Goal: Information Seeking & Learning: Get advice/opinions

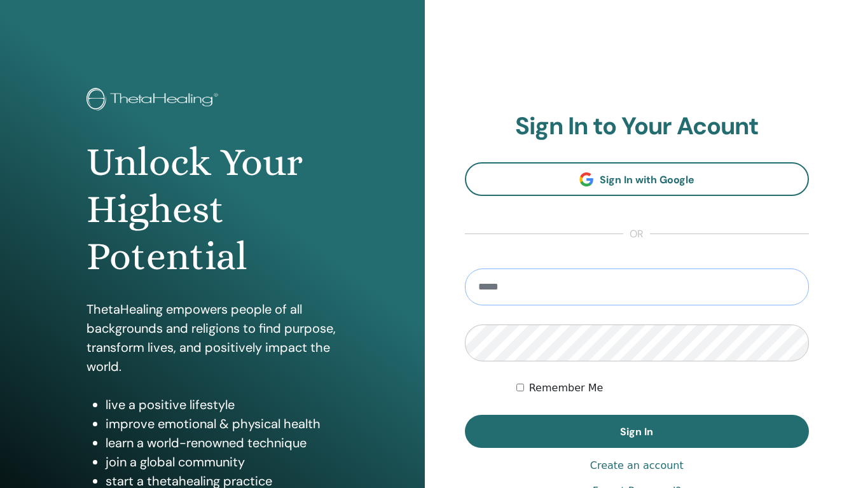
type input "**********"
click at [637, 431] on button "Sign In" at bounding box center [637, 431] width 345 height 33
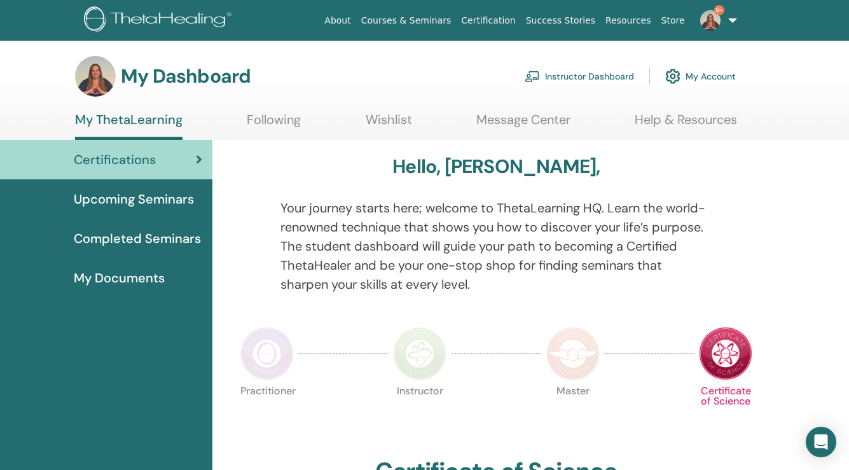
click at [730, 19] on link "9+" at bounding box center [716, 20] width 52 height 41
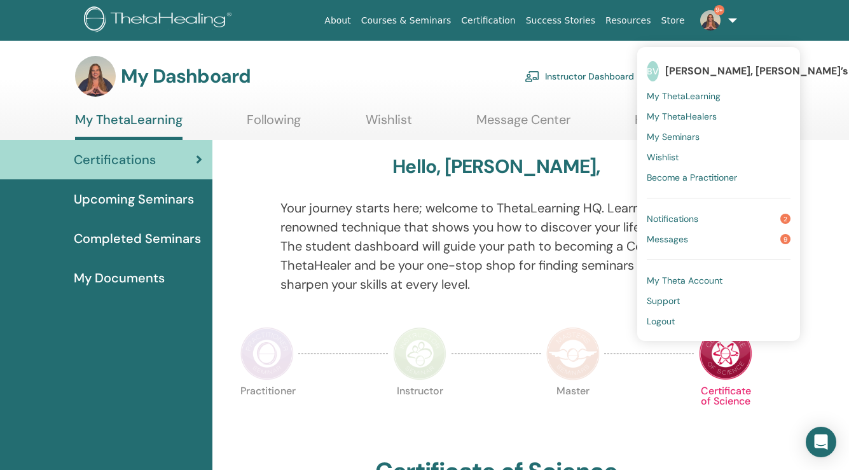
click at [663, 297] on span "Support" at bounding box center [663, 300] width 33 height 11
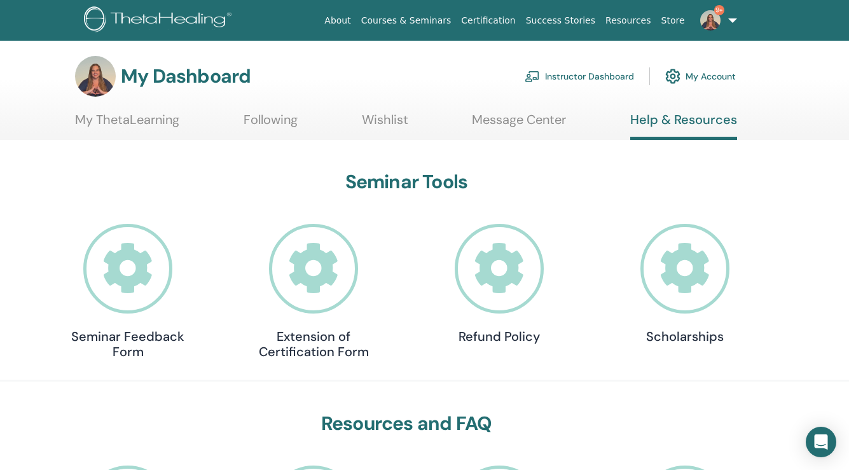
click at [123, 277] on icon at bounding box center [128, 269] width 90 height 90
click at [310, 268] on icon at bounding box center [314, 269] width 90 height 90
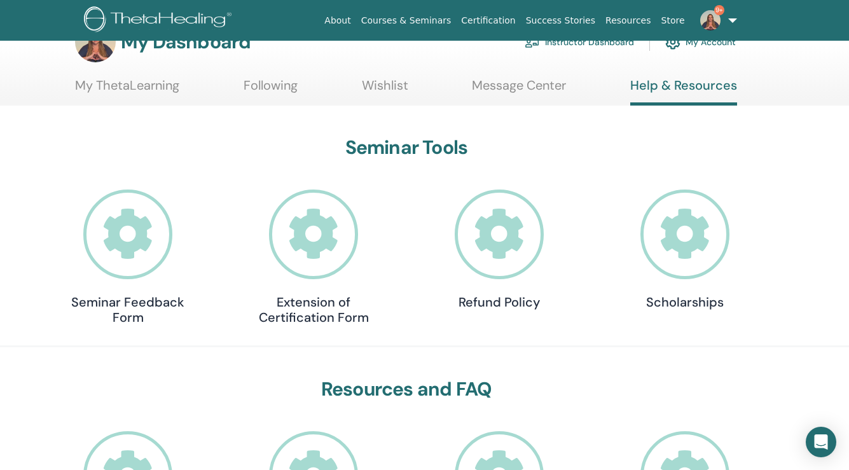
scroll to position [48, 0]
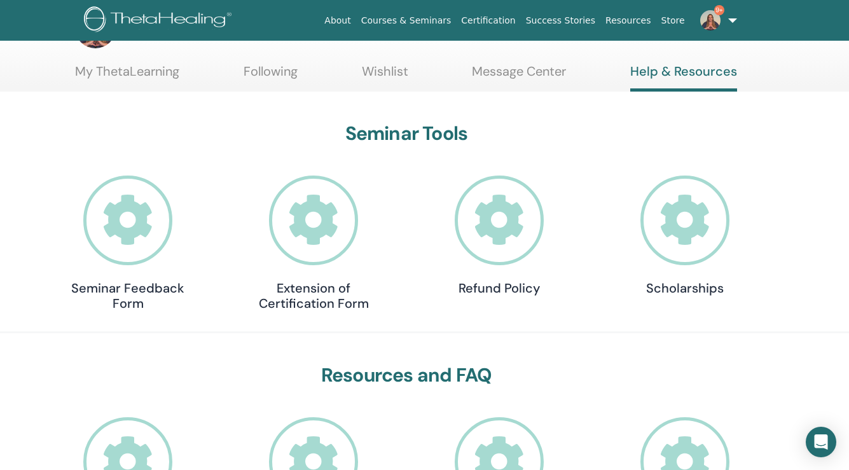
click at [506, 206] on icon at bounding box center [500, 221] width 90 height 90
click at [699, 219] on icon at bounding box center [686, 221] width 90 height 90
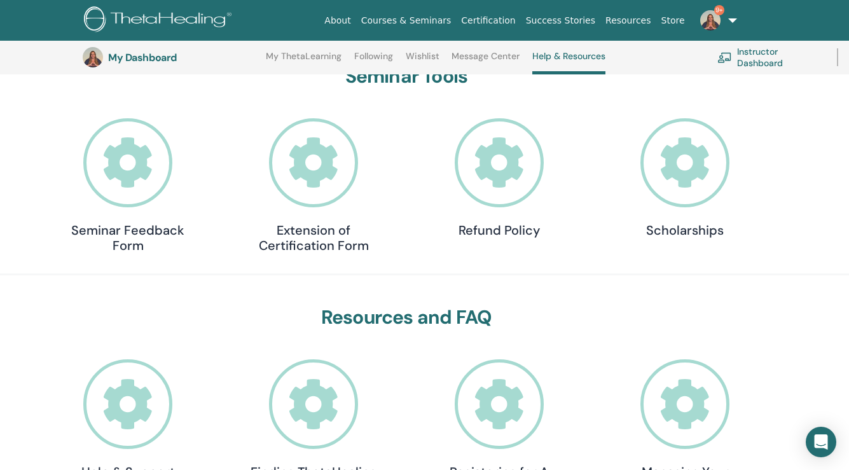
scroll to position [139, 0]
click at [691, 179] on icon at bounding box center [686, 164] width 90 height 90
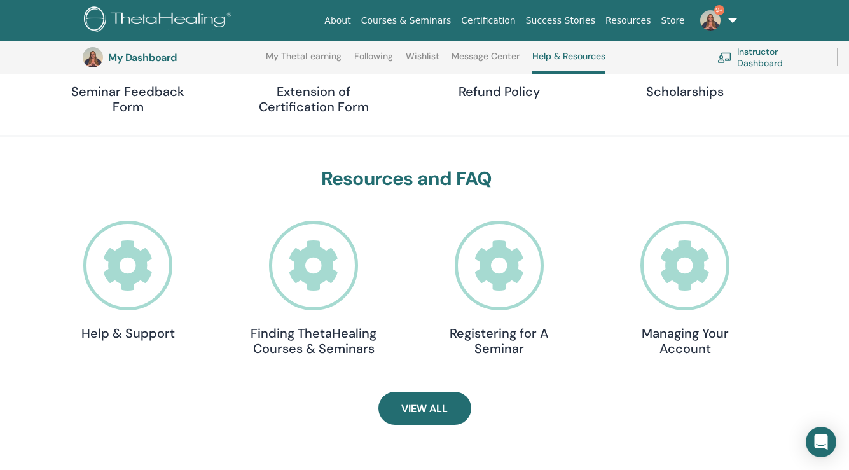
scroll to position [282, 0]
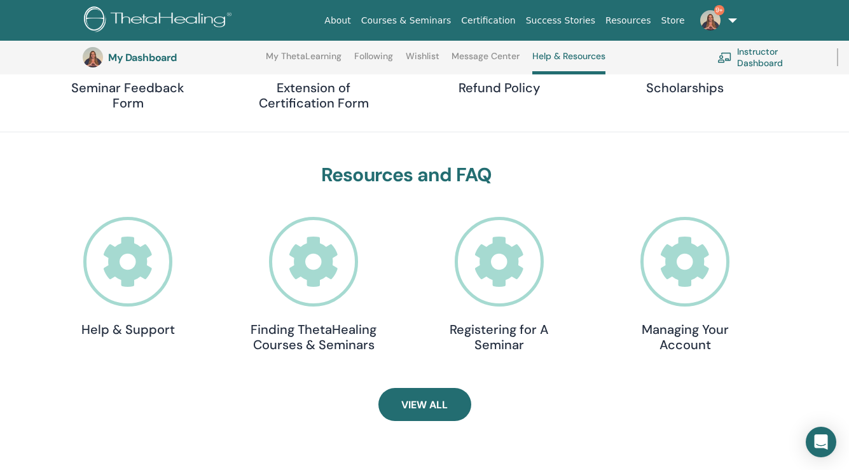
click at [144, 244] on icon at bounding box center [128, 262] width 90 height 90
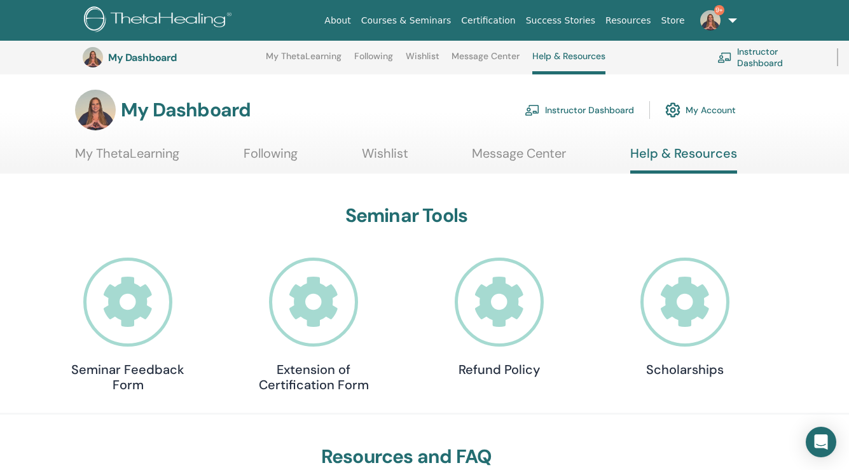
scroll to position [282, 0]
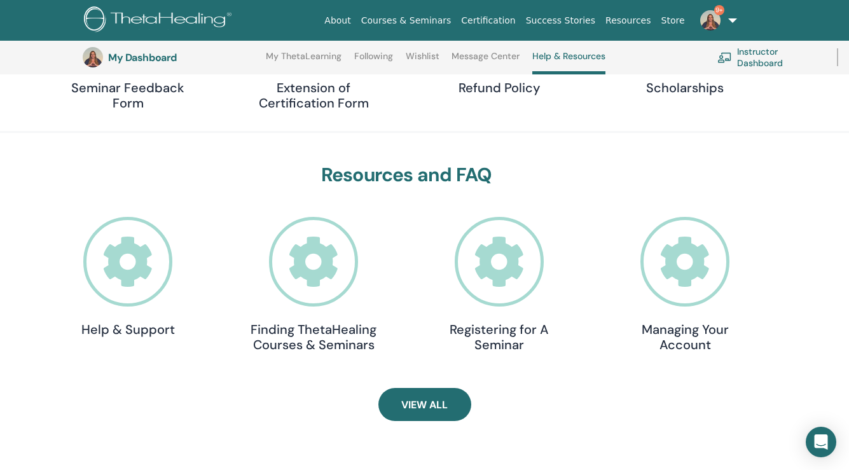
click at [318, 277] on icon at bounding box center [314, 262] width 90 height 90
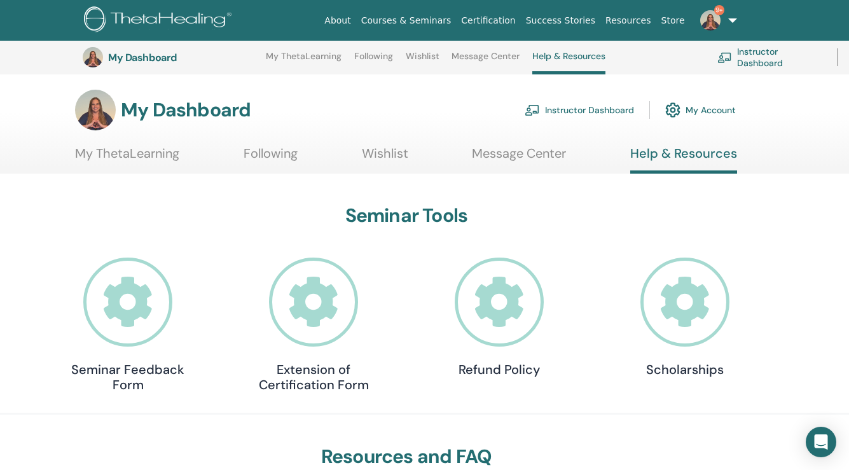
scroll to position [282, 0]
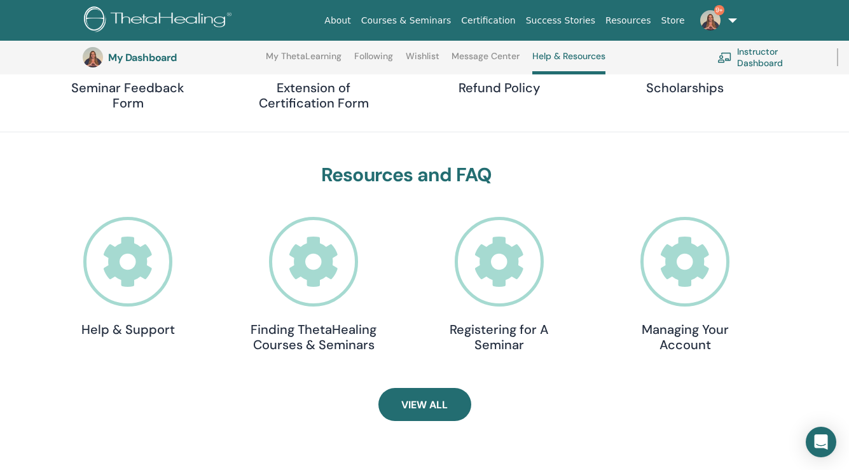
click at [308, 258] on icon at bounding box center [314, 262] width 90 height 90
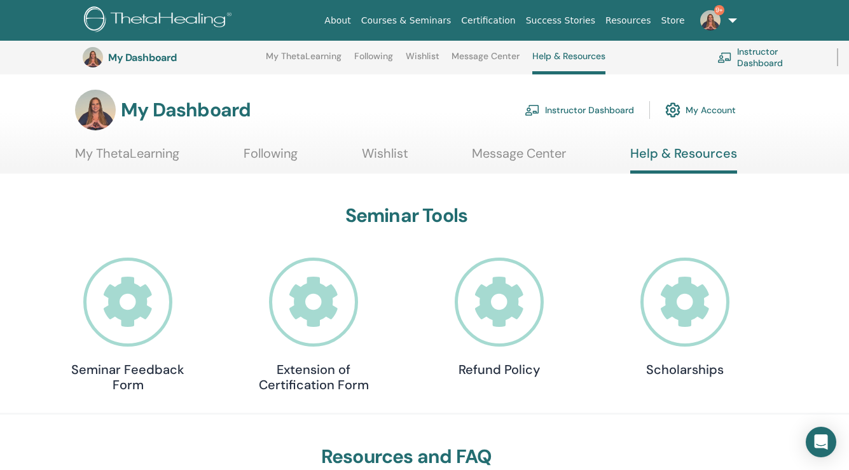
scroll to position [282, 0]
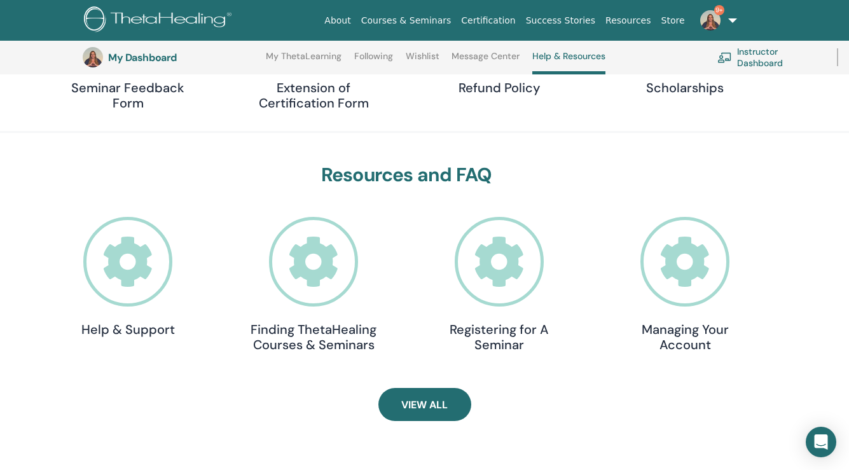
click at [297, 273] on icon at bounding box center [314, 262] width 90 height 90
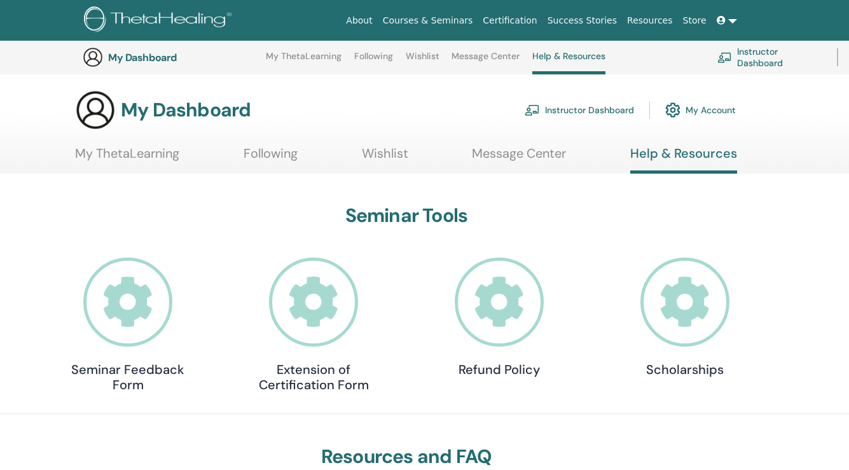
scroll to position [282, 0]
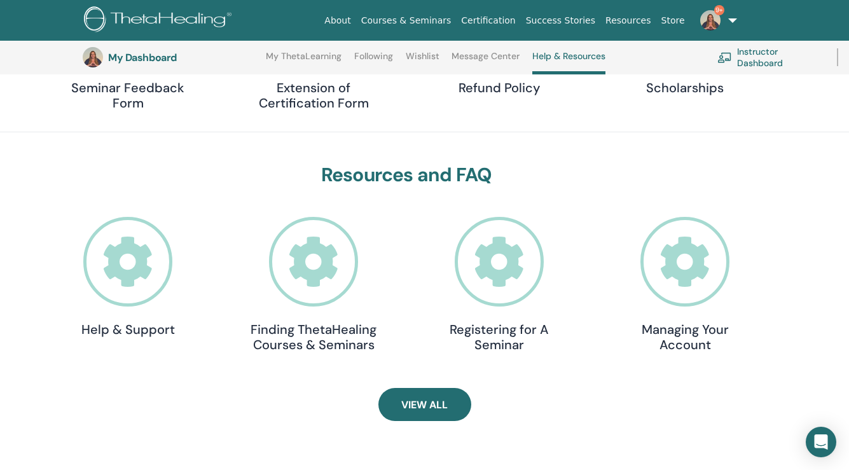
click at [511, 272] on icon at bounding box center [500, 262] width 90 height 90
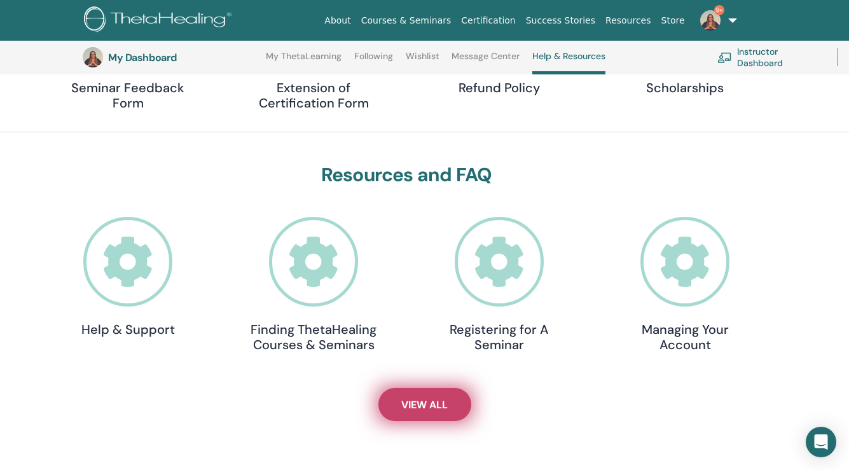
scroll to position [281, 0]
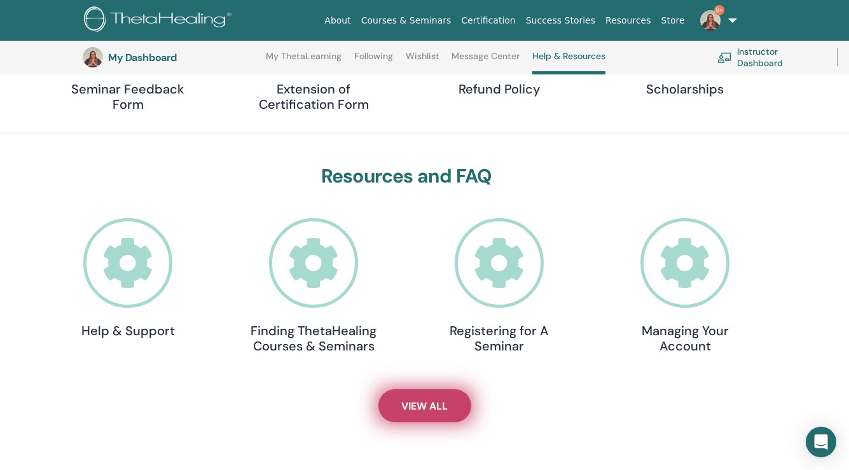
click at [438, 414] on link "View All" at bounding box center [424, 405] width 93 height 33
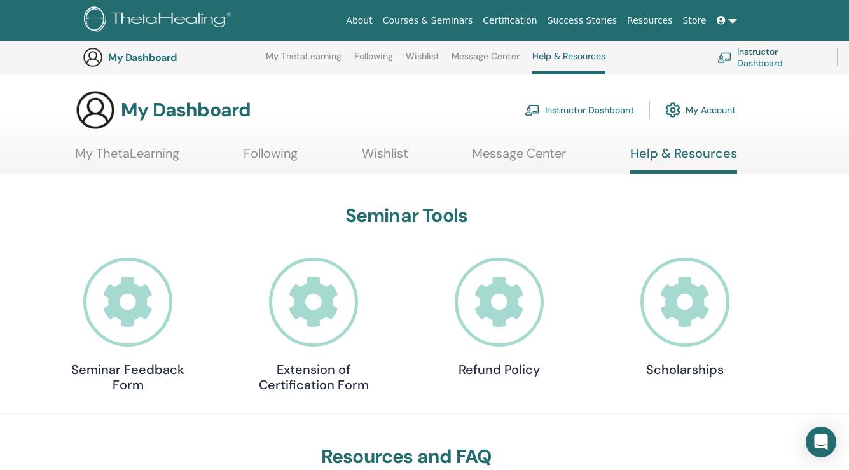
scroll to position [281, 0]
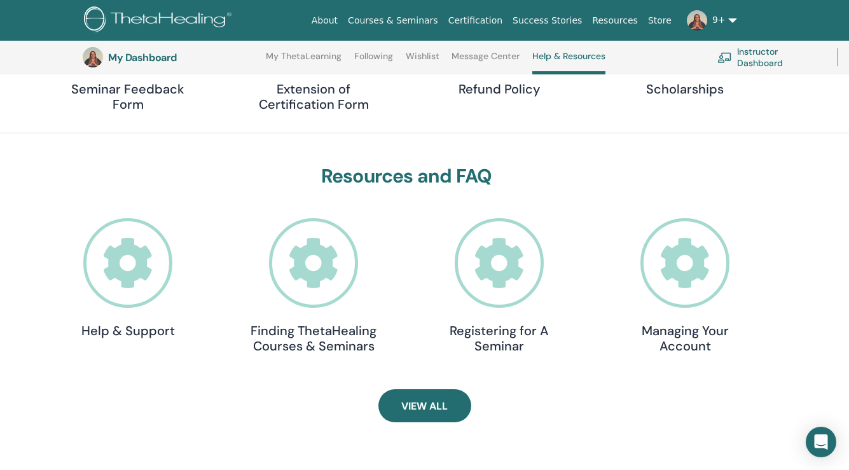
click at [688, 275] on icon at bounding box center [686, 263] width 90 height 90
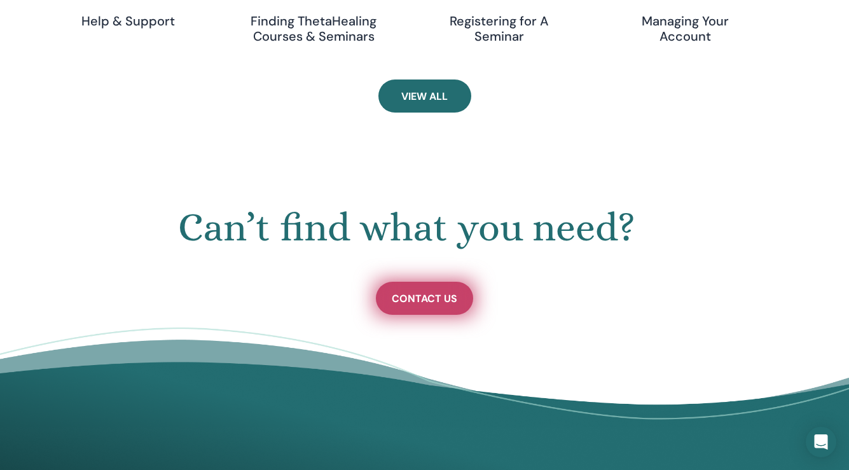
scroll to position [597, 0]
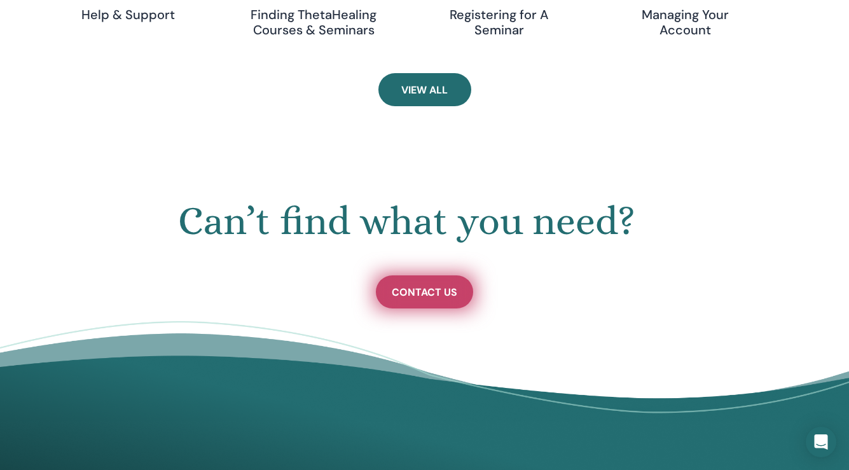
click at [432, 286] on span "Contact Us" at bounding box center [425, 292] width 66 height 13
